Goal: Task Accomplishment & Management: Manage account settings

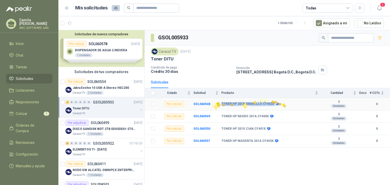
drag, startPoint x: 217, startPoint y: 103, endPoint x: 279, endPoint y: 102, distance: 61.3
click at [280, 103] on tr "Por cotizar SOL060548 TONER HP 201X AMARILLO CF402X 3 Unidades 0" at bounding box center [267, 104] width 245 height 12
copy tr "TONER HP 201X AMARILLO CF402X"
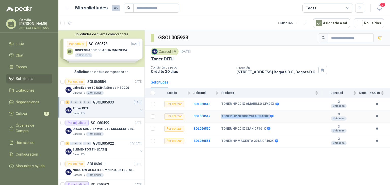
drag, startPoint x: 274, startPoint y: 115, endPoint x: 221, endPoint y: 118, distance: 53.2
click at [221, 118] on tr "Por cotizar SOL060549 TONER HP NEGRO 201A CF400X 3 Unidades 0" at bounding box center [267, 117] width 245 height 12
copy tr "TONER HP NEGRO 201A CF400X"
drag, startPoint x: 270, startPoint y: 127, endPoint x: 221, endPoint y: 129, distance: 49.6
click at [221, 129] on tr "Por cotizar SOL060550 TONER HP 201X CIAN CF401X 3 Unidades 0" at bounding box center [267, 129] width 245 height 12
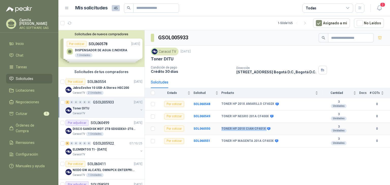
copy tr "TONER HP 201X CIAN CF401X"
drag, startPoint x: 281, startPoint y: 140, endPoint x: 221, endPoint y: 142, distance: 60.0
click at [221, 142] on tr "Por cotizar SOL060551 TONER HP MAGENTA 201A CF403X 3 Unidades 0" at bounding box center [267, 141] width 245 height 12
copy tr "TONER HP MAGENTA 201A CF403X"
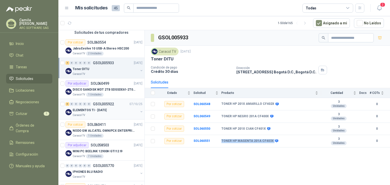
scroll to position [41, 0]
